Goal: Task Accomplishment & Management: Complete application form

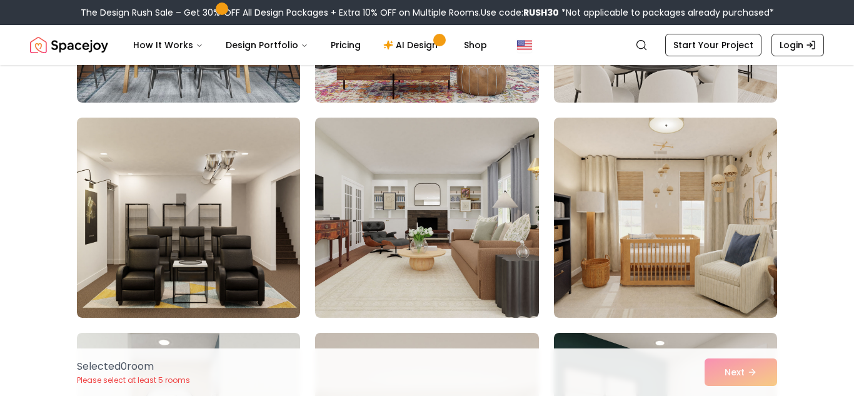
scroll to position [268, 0]
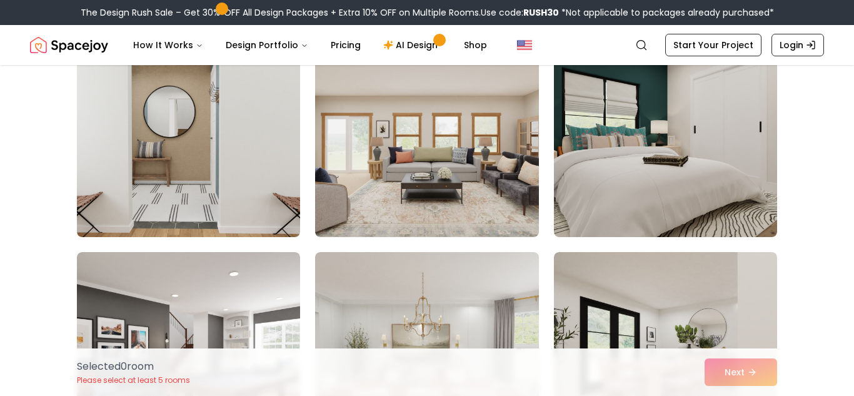
scroll to position [572, 0]
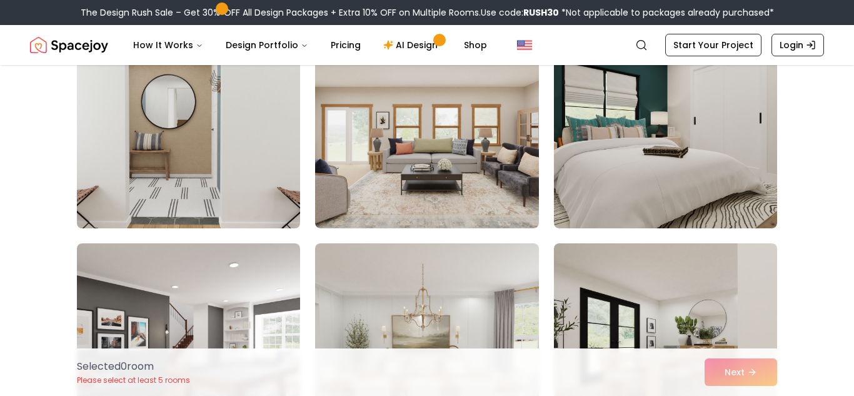
click at [192, 152] on img at bounding box center [188, 128] width 234 height 210
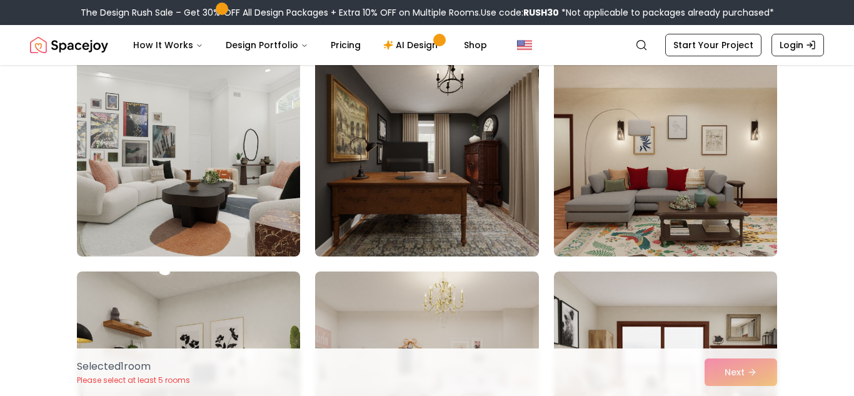
click at [361, 203] on img at bounding box center [426, 156] width 234 height 210
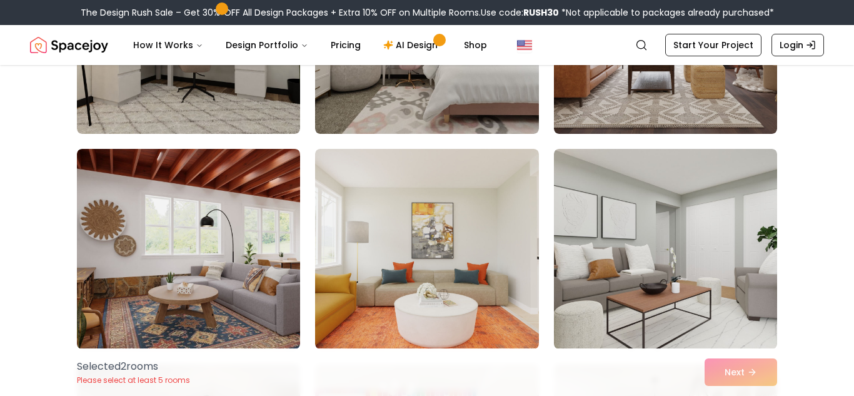
scroll to position [1530, 0]
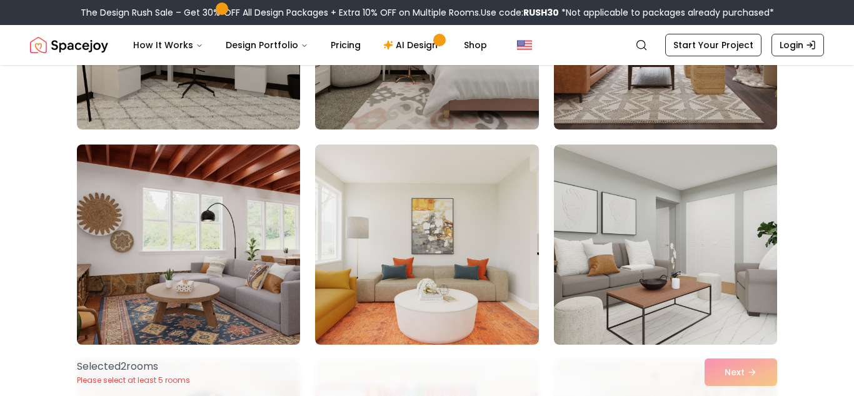
click at [226, 221] on img at bounding box center [188, 244] width 234 height 210
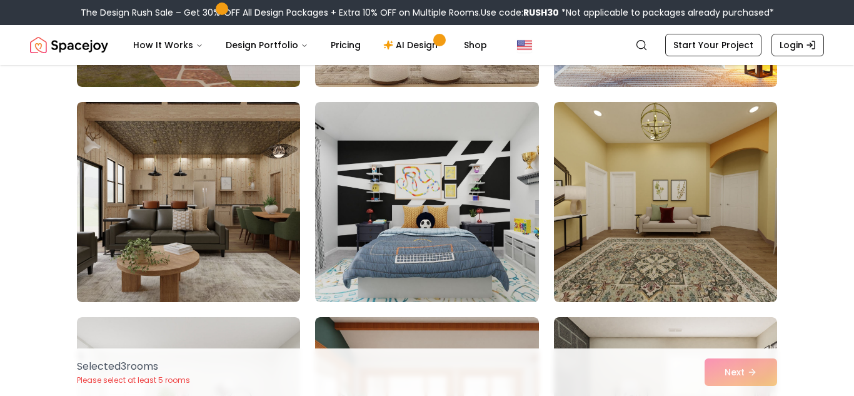
scroll to position [3082, 0]
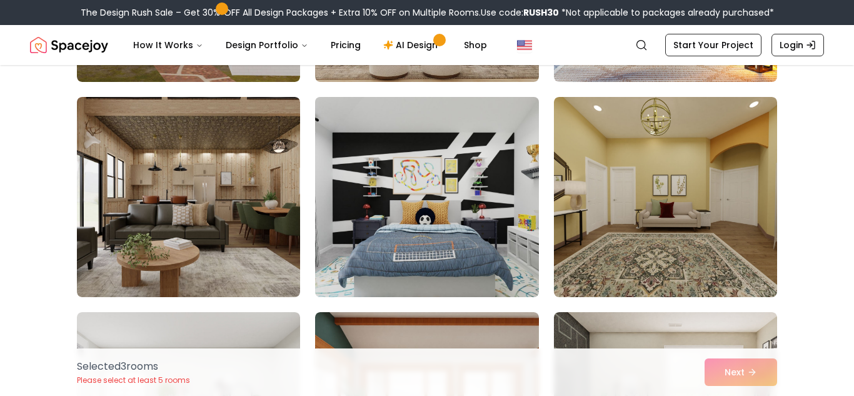
click at [418, 229] on img at bounding box center [426, 197] width 234 height 210
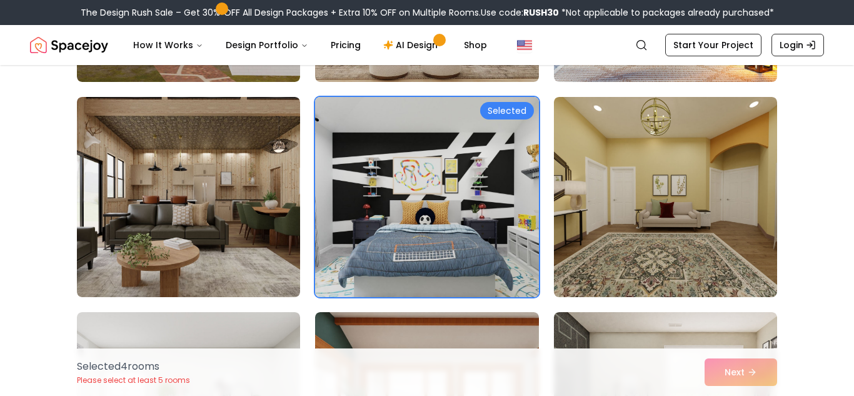
click at [418, 229] on img at bounding box center [426, 197] width 234 height 210
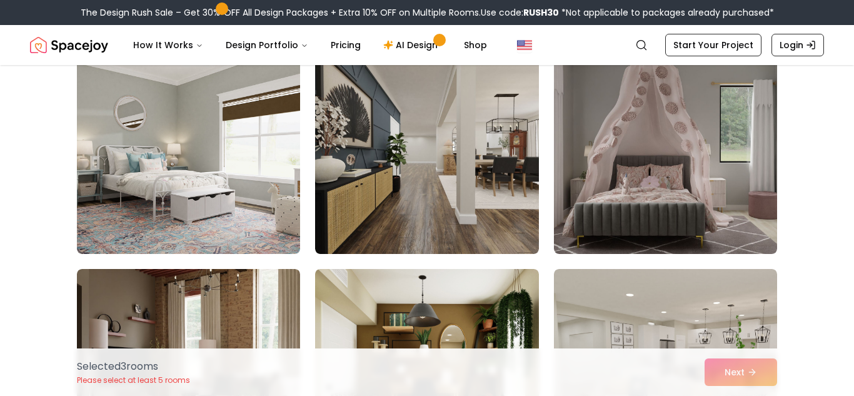
scroll to position [4633, 0]
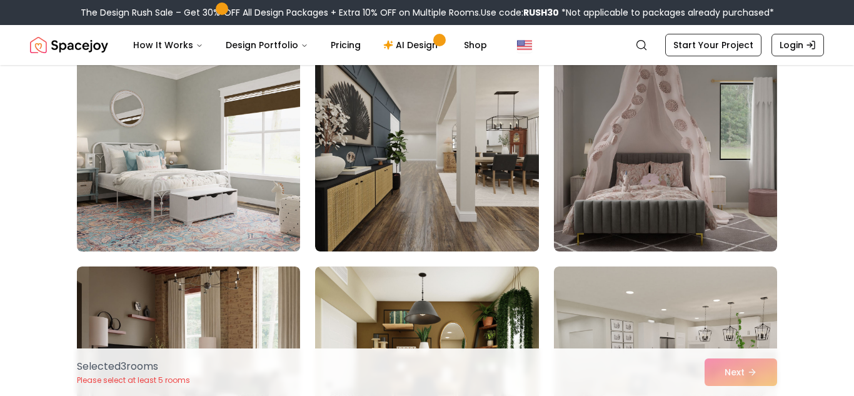
click at [215, 137] on img at bounding box center [188, 151] width 234 height 210
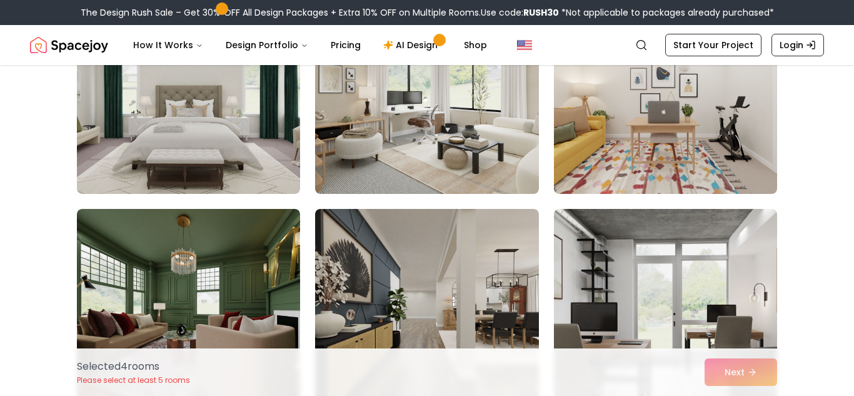
scroll to position [5767, 0]
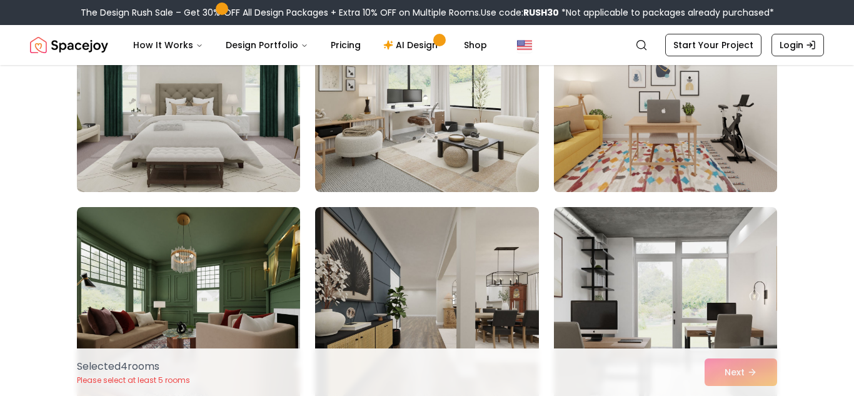
click at [614, 125] on img at bounding box center [665, 92] width 234 height 210
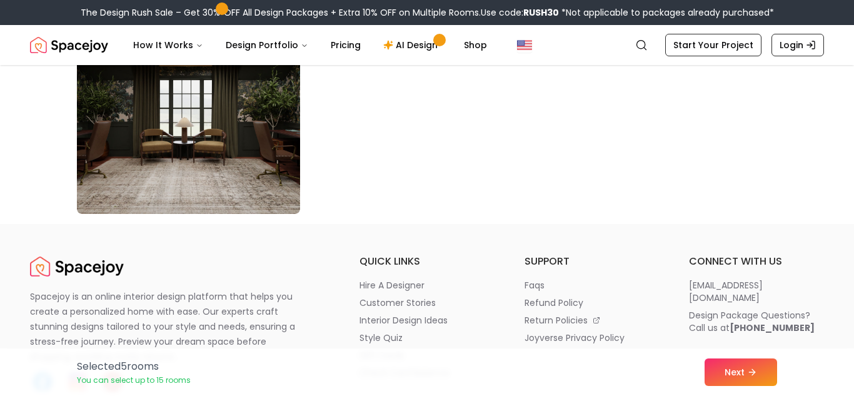
scroll to position [7235, 0]
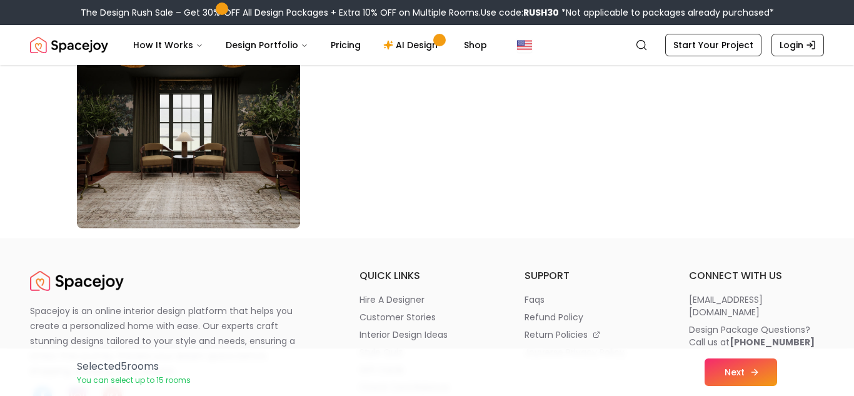
click at [719, 377] on button "Next" at bounding box center [740, 371] width 72 height 27
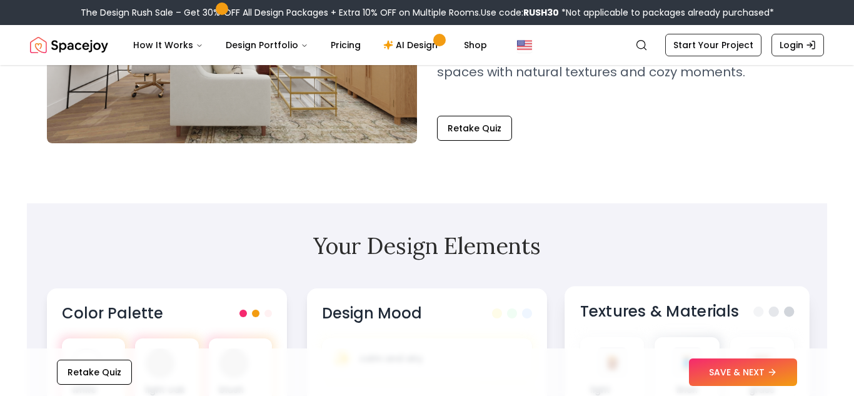
scroll to position [237, 0]
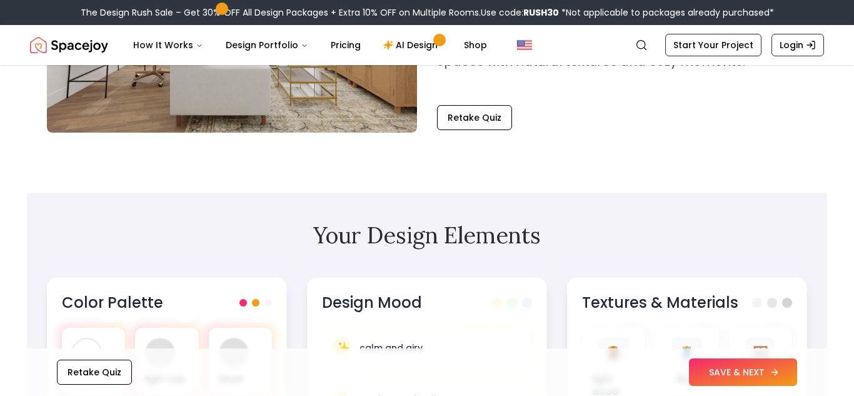
click at [735, 369] on button "SAVE & NEXT" at bounding box center [743, 371] width 108 height 27
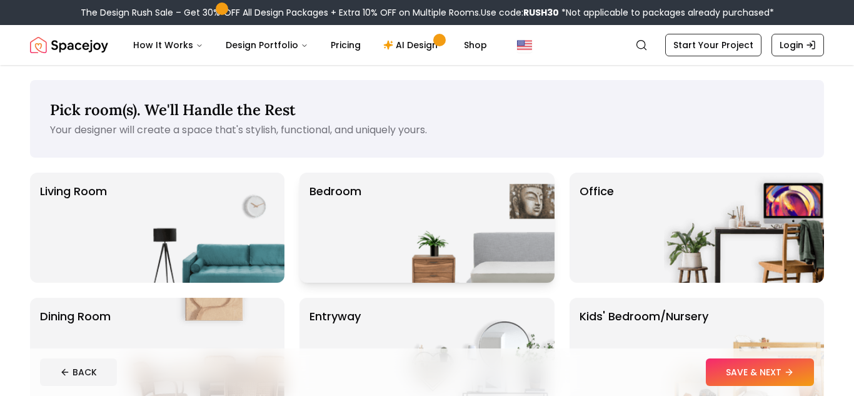
click at [356, 211] on p "Bedroom" at bounding box center [335, 227] width 52 height 90
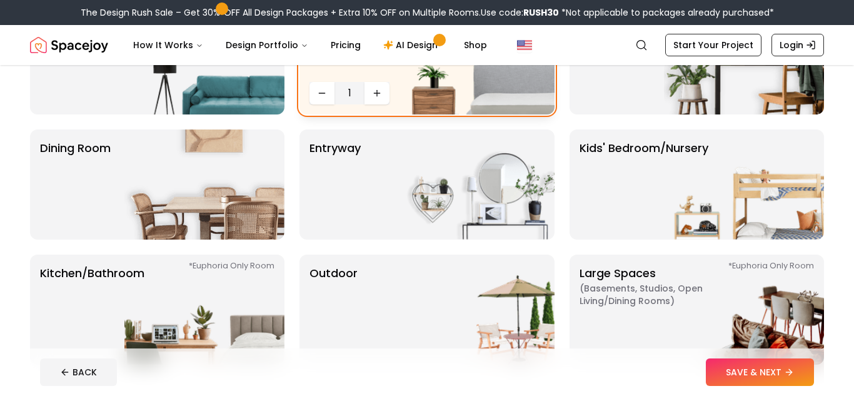
scroll to position [167, 0]
click at [377, 94] on icon "Increase quantity" at bounding box center [377, 94] width 0 height 6
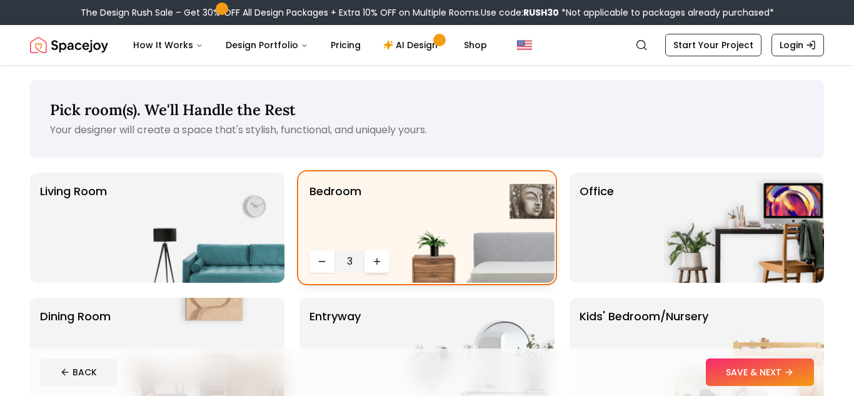
click at [384, 262] on button "Increase quantity" at bounding box center [376, 261] width 25 height 22
click at [607, 241] on p "Office" at bounding box center [596, 227] width 34 height 90
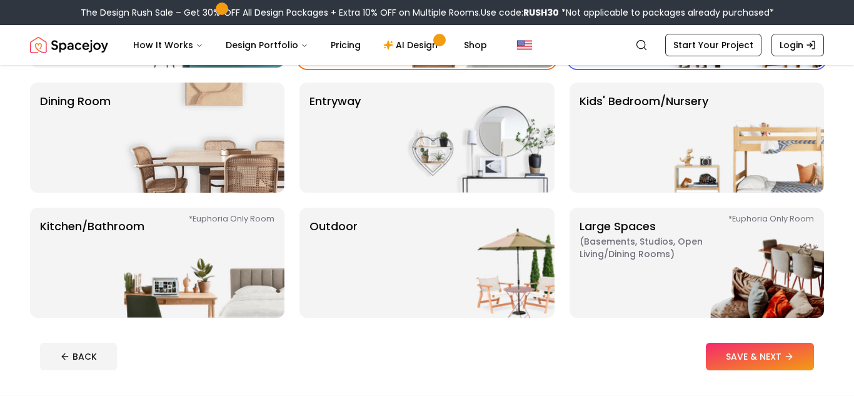
scroll to position [213, 0]
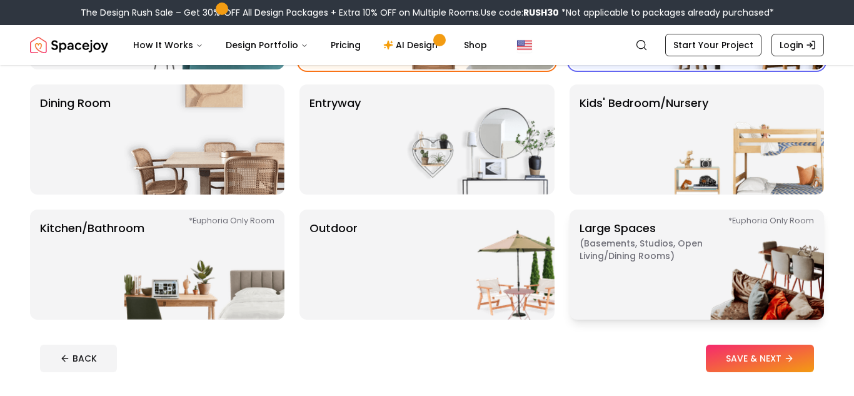
click at [652, 286] on p "Large Spaces ( Basements, Studios, Open living/dining rooms ) *Euphoria Only Ro…" at bounding box center [657, 264] width 156 height 90
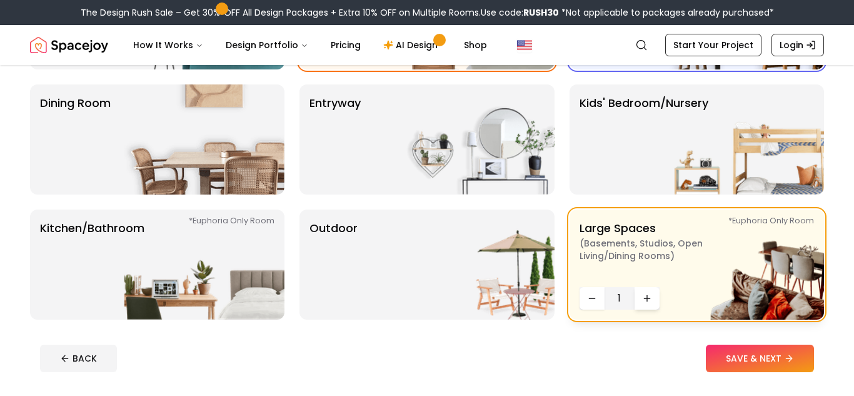
click at [650, 293] on icon "Increase quantity" at bounding box center [647, 298] width 10 height 10
click at [650, 296] on icon "Increase quantity" at bounding box center [647, 298] width 10 height 10
click at [223, 256] on img at bounding box center [204, 264] width 160 height 110
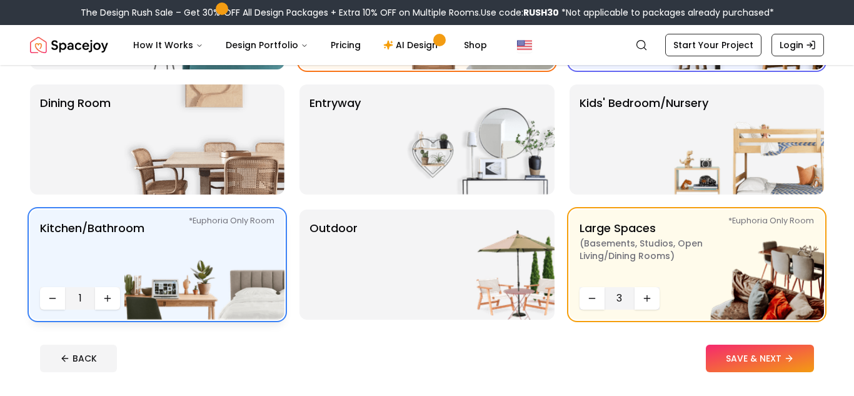
click at [106, 311] on div "*Euphoria Only Room Kitchen/Bathroom *Euphoria Only Room 1" at bounding box center [157, 264] width 254 height 110
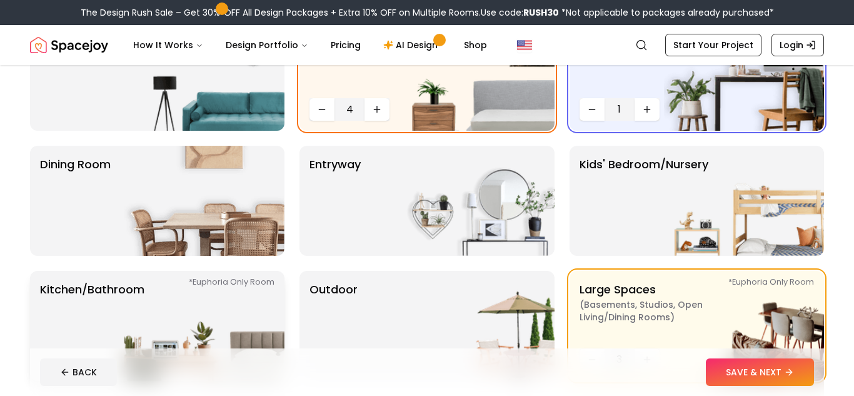
scroll to position [154, 0]
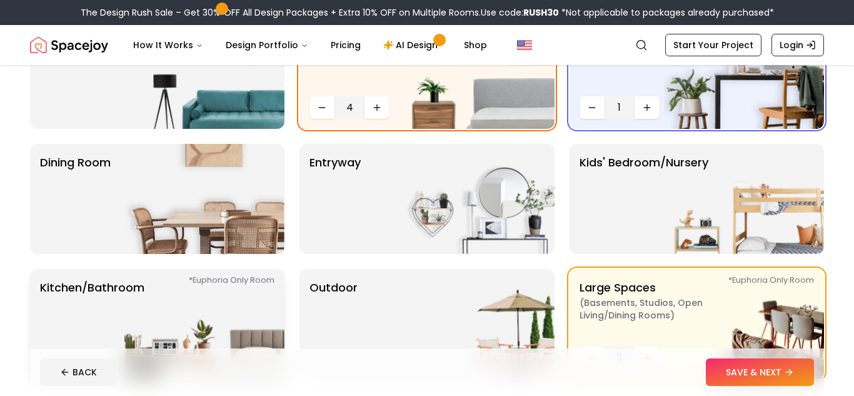
click at [106, 311] on p "Kitchen/Bathroom *Euphoria Only Room" at bounding box center [92, 324] width 104 height 90
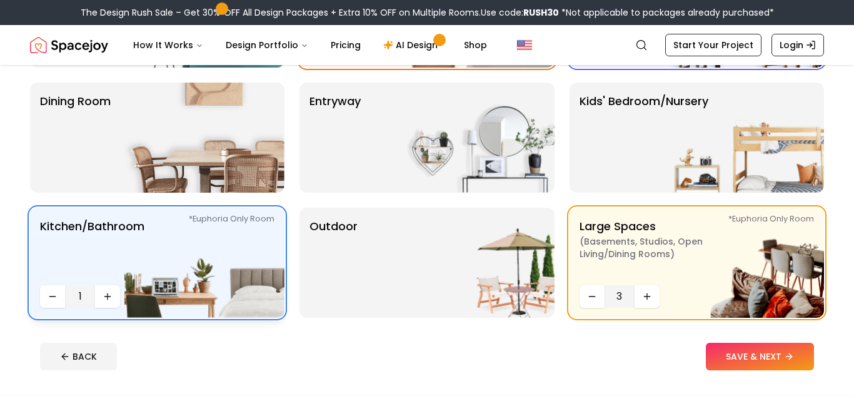
scroll to position [225, 0]
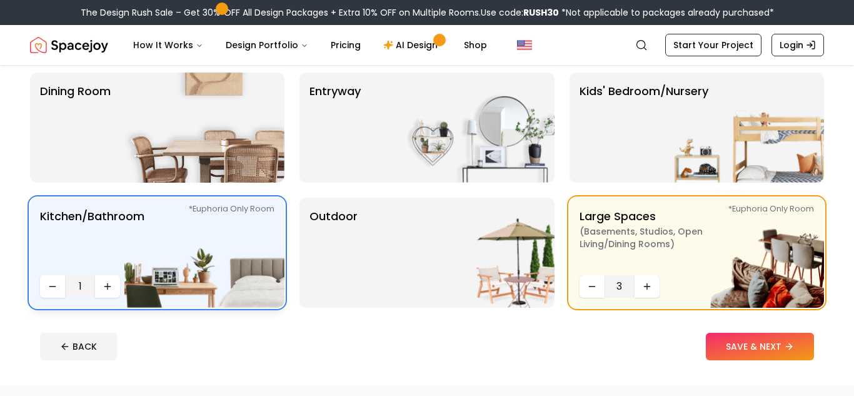
click at [106, 299] on div "*Euphoria Only Room Kitchen/Bathroom *Euphoria Only Room 1" at bounding box center [157, 252] width 254 height 110
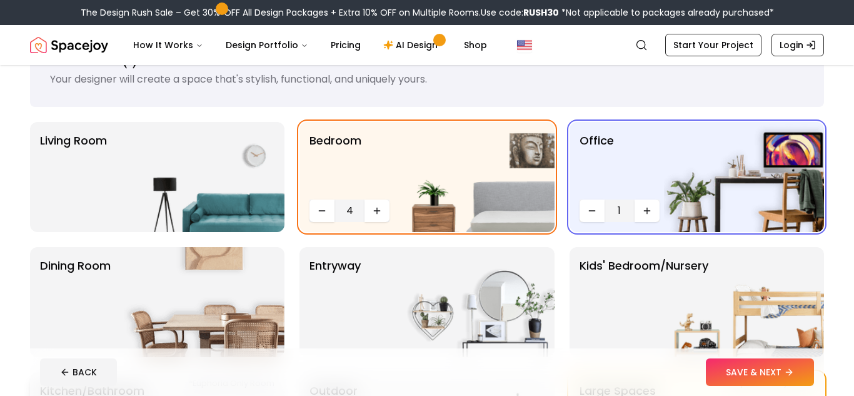
scroll to position [52, 0]
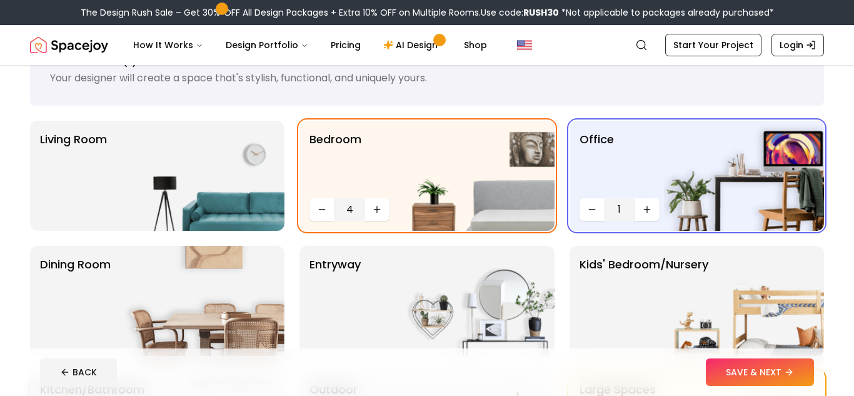
click at [106, 299] on p "Dining Room" at bounding box center [75, 301] width 71 height 90
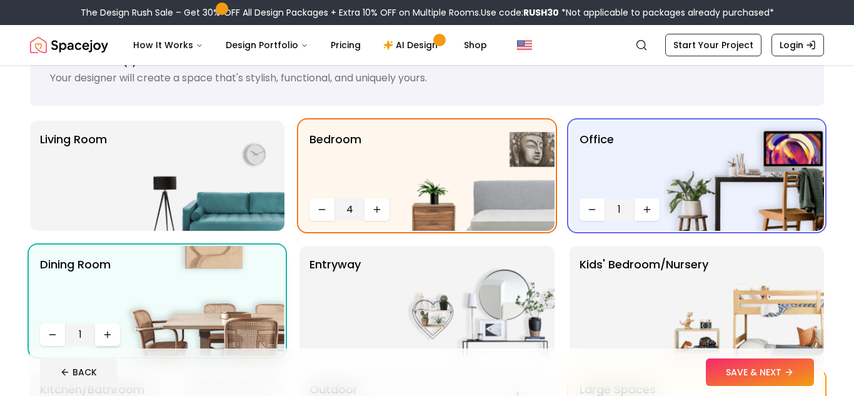
click at [108, 336] on icon "Increase quantity" at bounding box center [107, 334] width 10 height 10
click at [131, 149] on img at bounding box center [204, 176] width 160 height 110
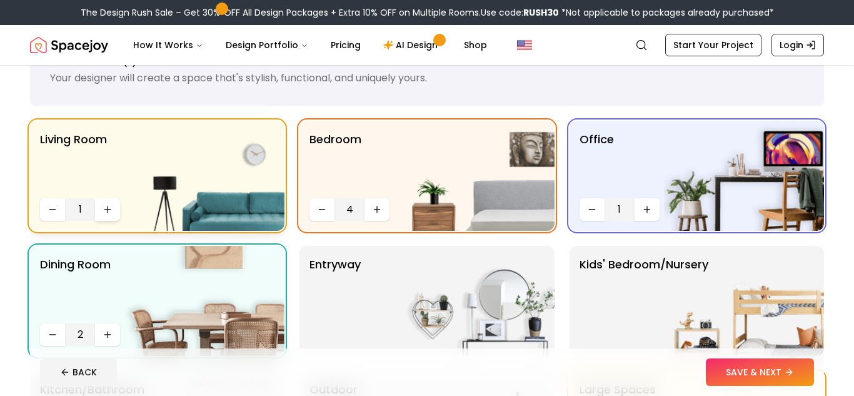
click at [105, 215] on button "Increase quantity" at bounding box center [107, 209] width 25 height 22
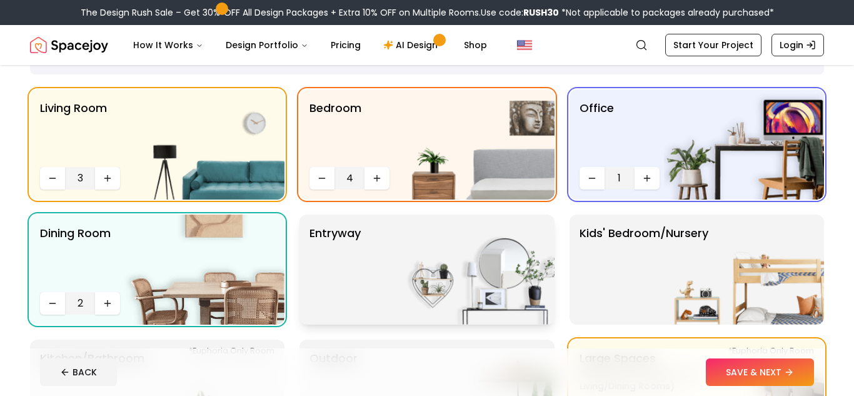
click at [357, 248] on p "entryway" at bounding box center [334, 269] width 51 height 90
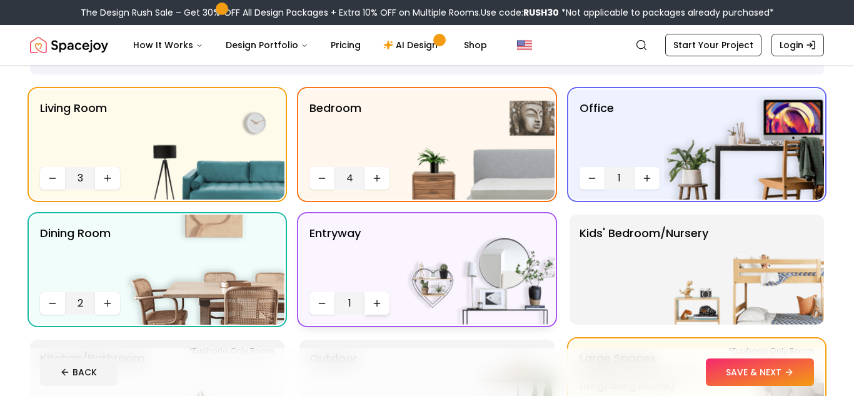
scroll to position [197, 0]
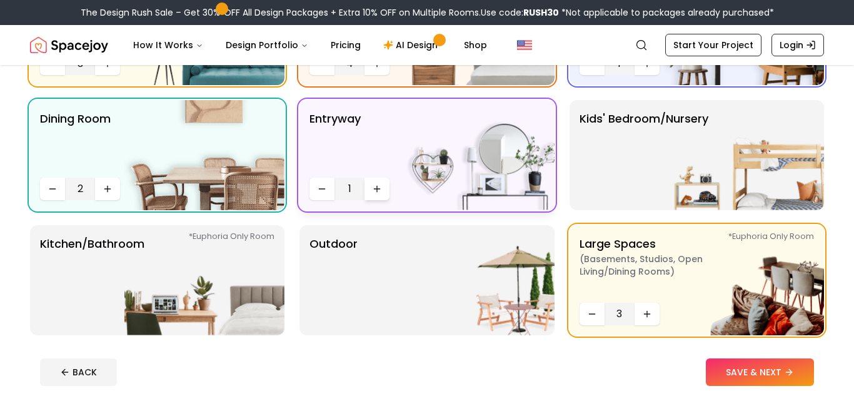
click at [379, 297] on div "Outdoor" at bounding box center [426, 280] width 254 height 110
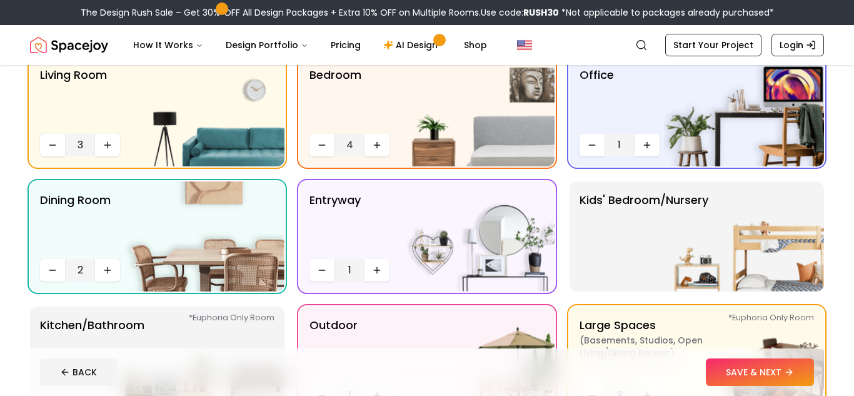
scroll to position [107, 0]
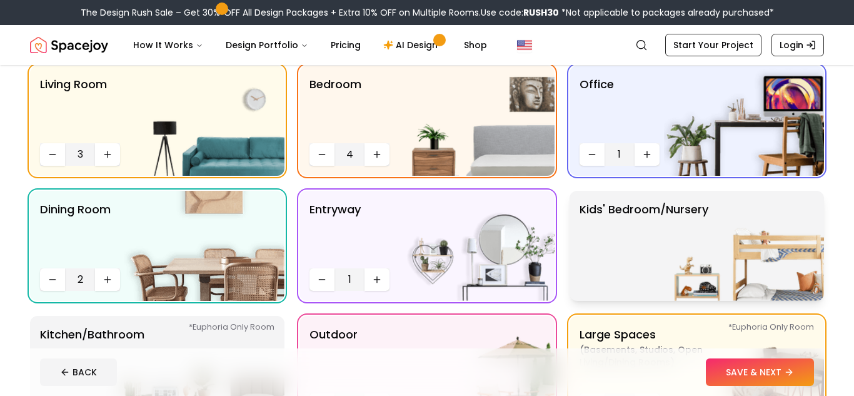
click at [658, 229] on p "Kids' Bedroom/Nursery" at bounding box center [643, 246] width 129 height 90
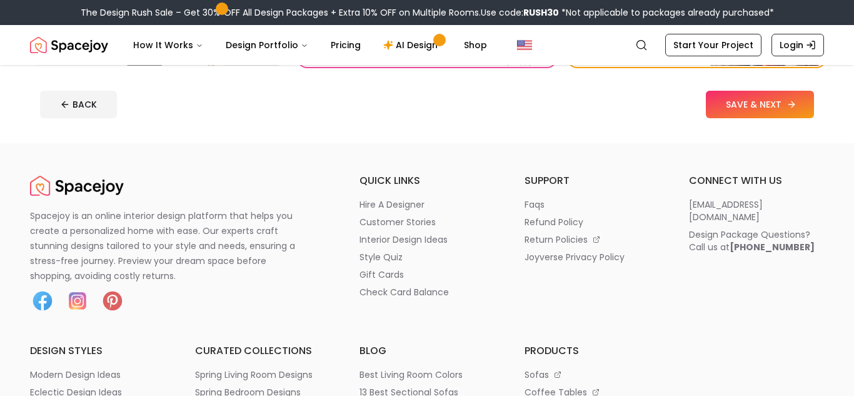
scroll to position [470, 0]
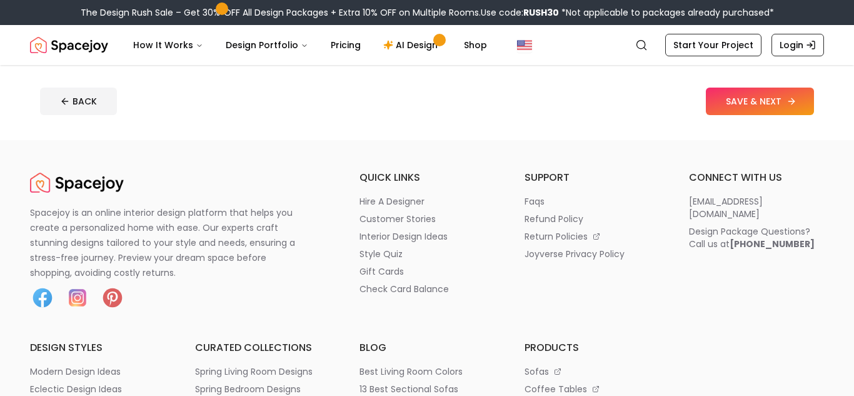
click at [744, 111] on button "SAVE & NEXT" at bounding box center [759, 100] width 108 height 27
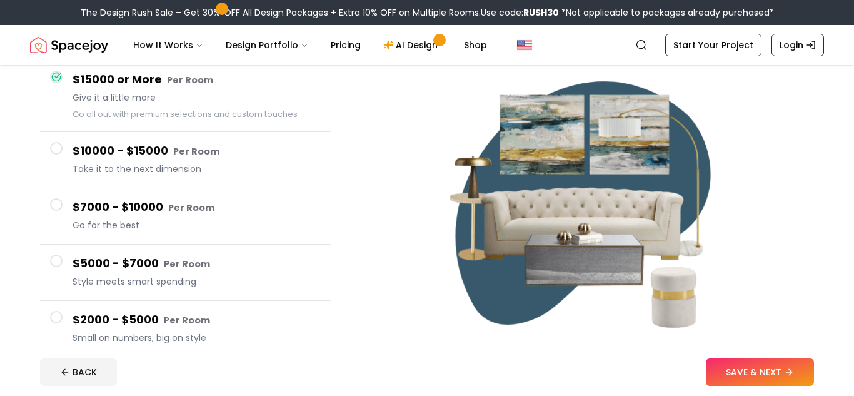
scroll to position [122, 0]
click at [747, 366] on button "SAVE & NEXT" at bounding box center [759, 371] width 108 height 27
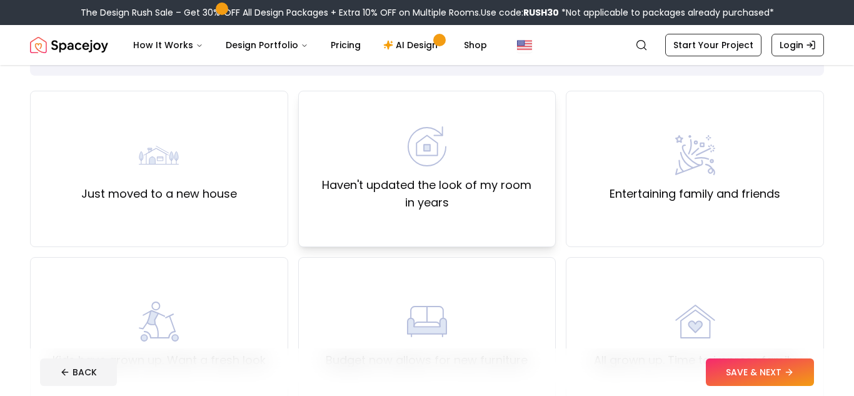
scroll to position [83, 0]
click at [220, 161] on div "Just moved to a new house" at bounding box center [159, 167] width 156 height 67
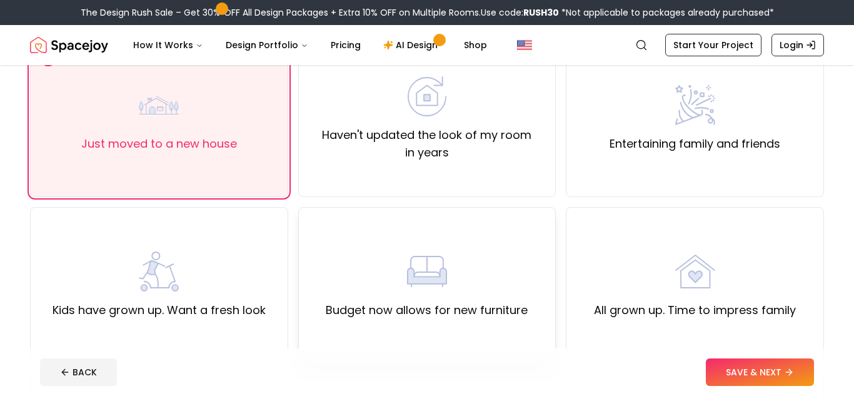
scroll to position [135, 0]
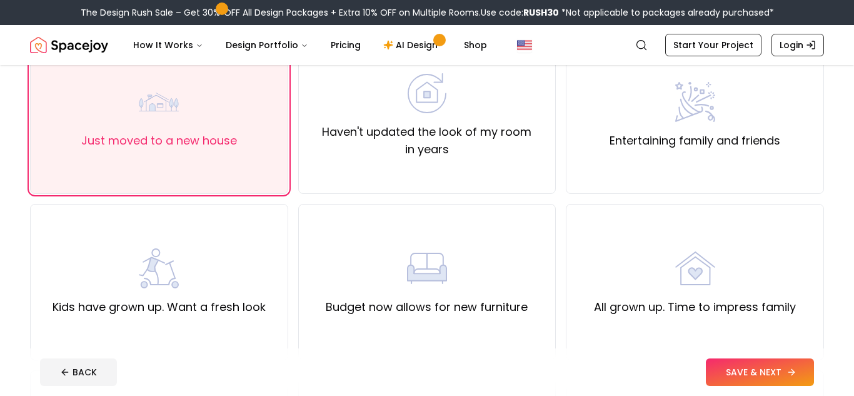
click at [745, 369] on button "SAVE & NEXT" at bounding box center [759, 371] width 108 height 27
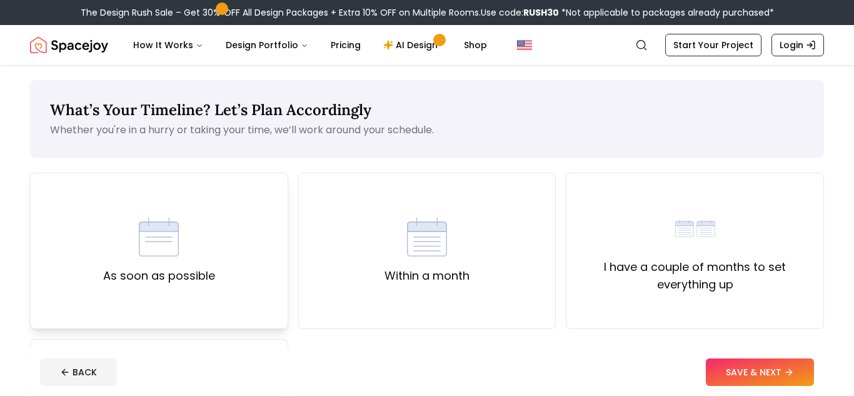
click at [164, 264] on div "As soon as possible" at bounding box center [159, 250] width 112 height 67
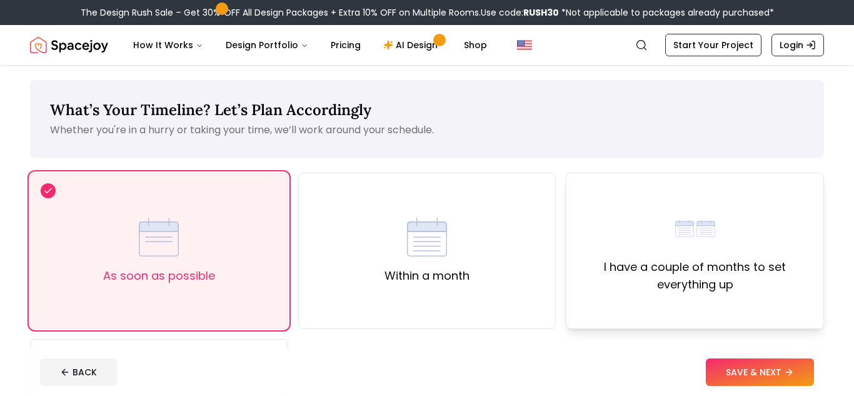
click at [670, 299] on div "I have a couple of months to set everything up" at bounding box center [694, 250] width 258 height 156
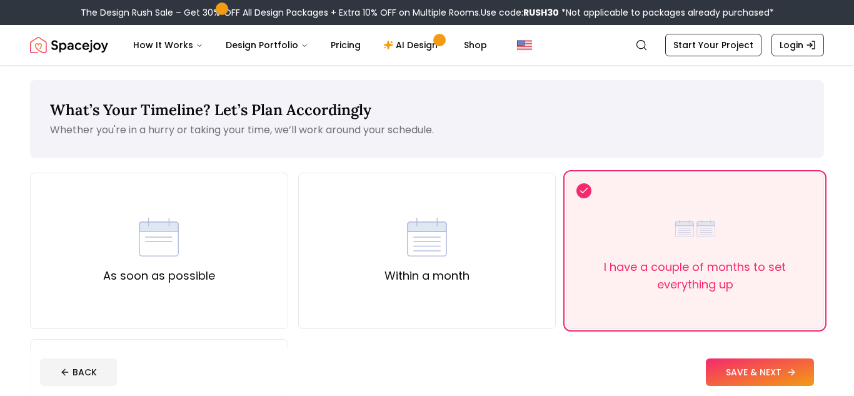
click at [740, 368] on button "SAVE & NEXT" at bounding box center [759, 371] width 108 height 27
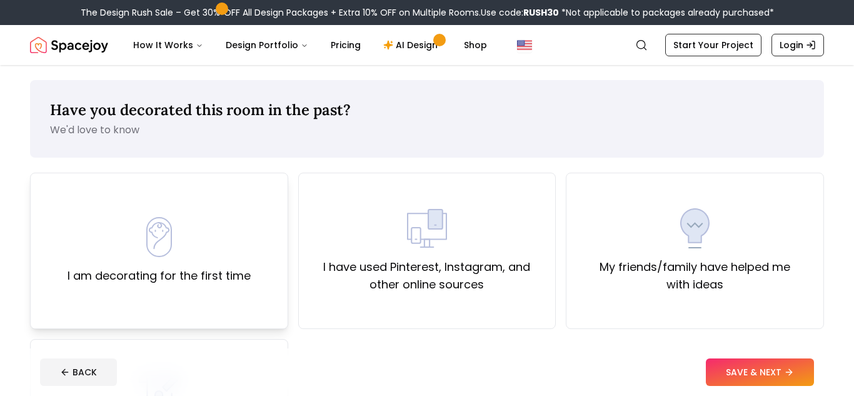
click at [251, 265] on div "I am decorating for the first time" at bounding box center [159, 250] width 258 height 156
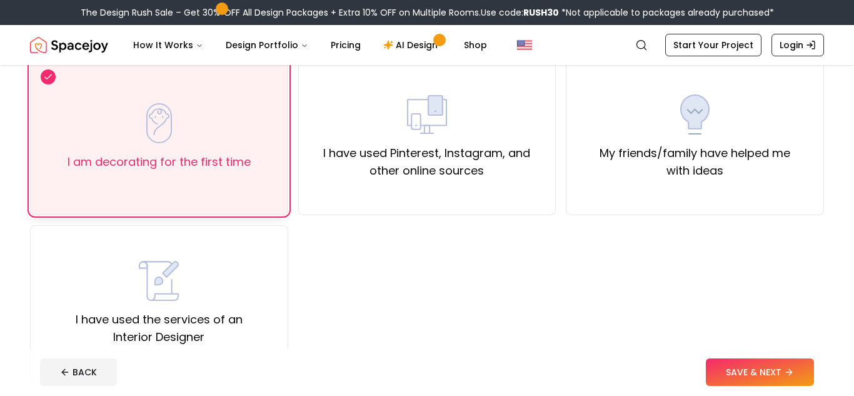
scroll to position [127, 0]
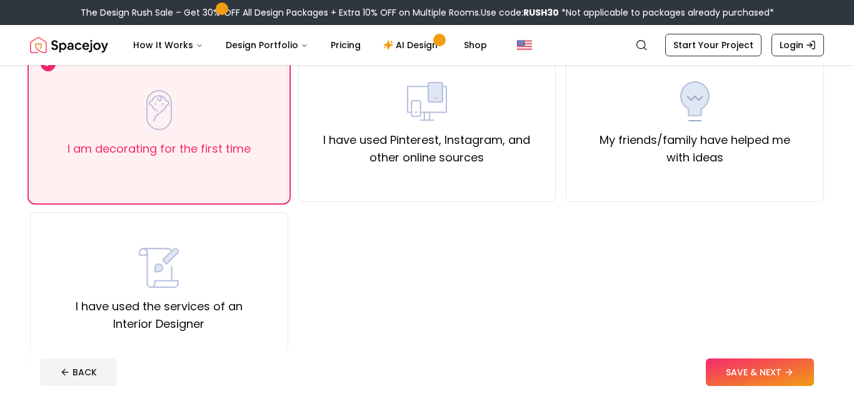
click at [226, 62] on nav "Spacejoy Search How It Works Design Portfolio Pricing AI Design Shop Search Sta…" at bounding box center [427, 45] width 794 height 40
click at [383, 125] on div "I have used Pinterest, Instagram, and other online sources" at bounding box center [427, 123] width 237 height 85
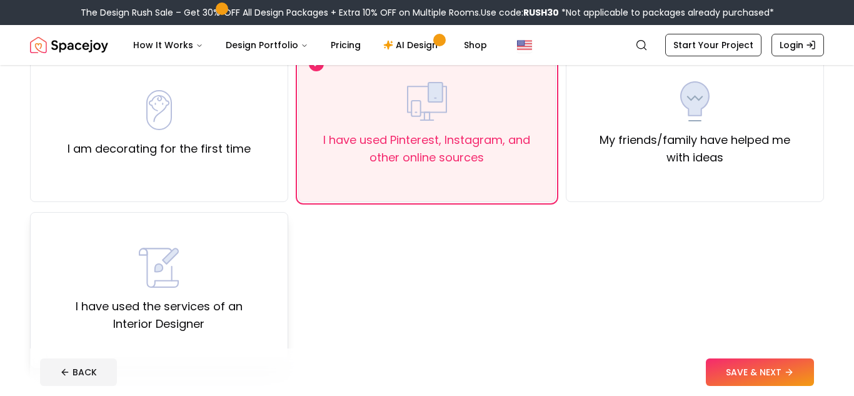
click at [212, 275] on div "I have used the services of an Interior Designer" at bounding box center [159, 289] width 237 height 85
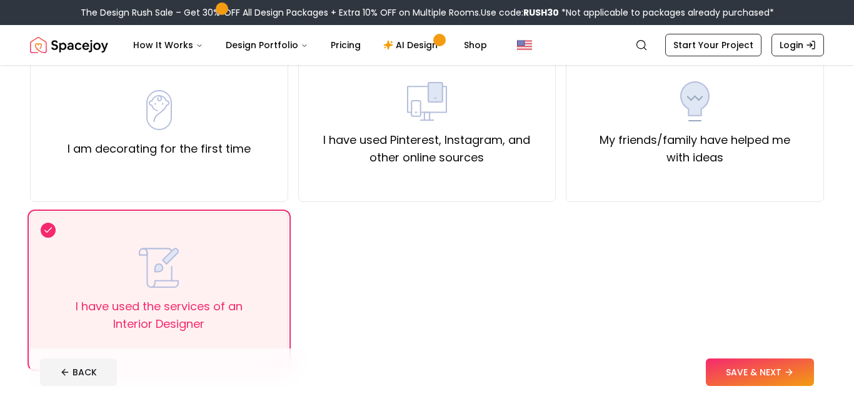
click at [707, 358] on div "BACK SAVE & NEXT" at bounding box center [427, 371] width 774 height 27
click at [714, 361] on button "SAVE & NEXT" at bounding box center [759, 371] width 108 height 27
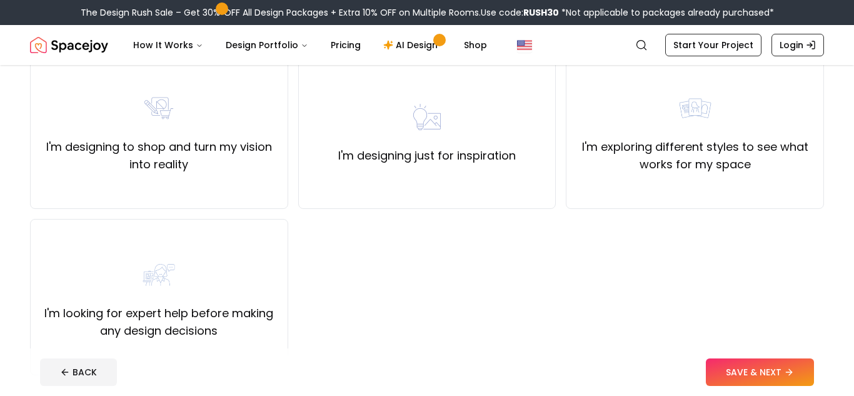
scroll to position [124, 0]
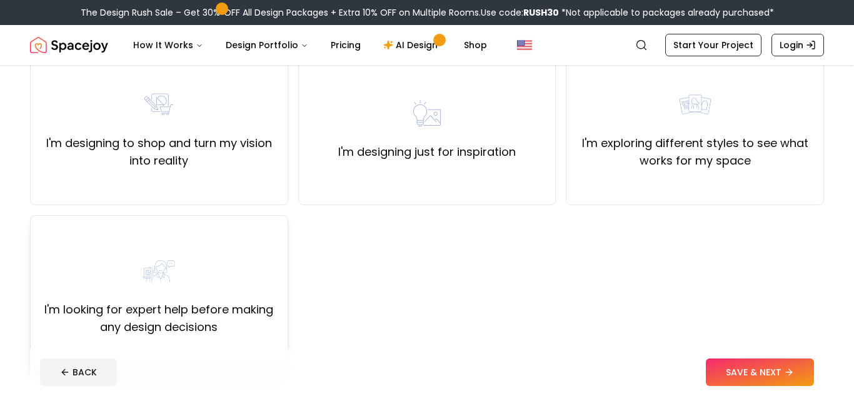
click at [243, 257] on div "I'm looking for expert help before making any design decisions" at bounding box center [159, 293] width 237 height 85
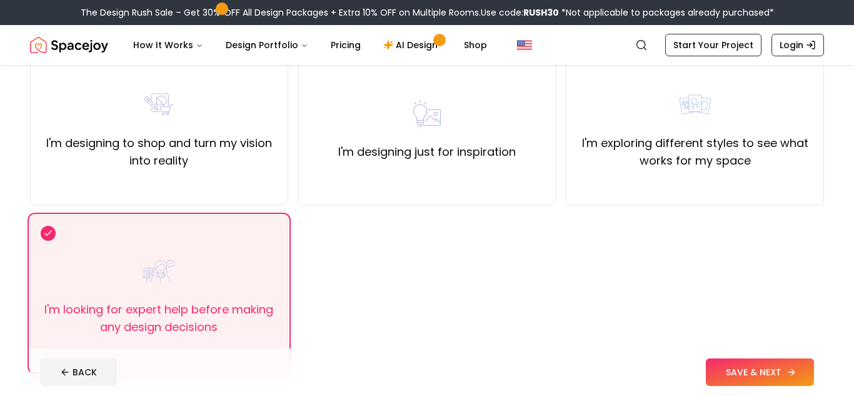
click at [772, 372] on button "SAVE & NEXT" at bounding box center [759, 371] width 108 height 27
